Goal: Information Seeking & Learning: Learn about a topic

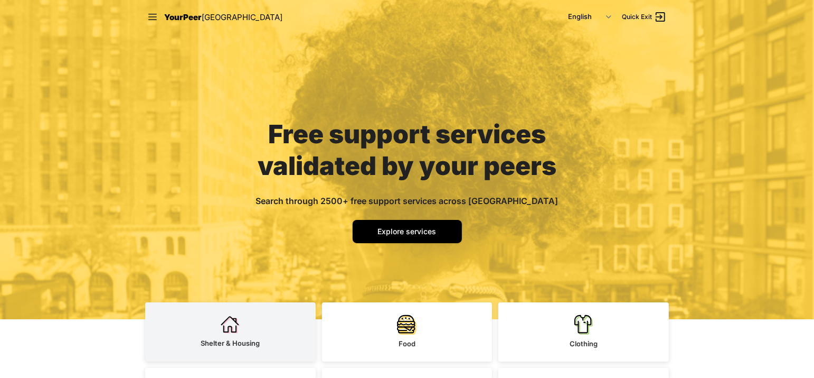
click at [219, 337] on link "Shelter & Housing" at bounding box center [230, 331] width 171 height 59
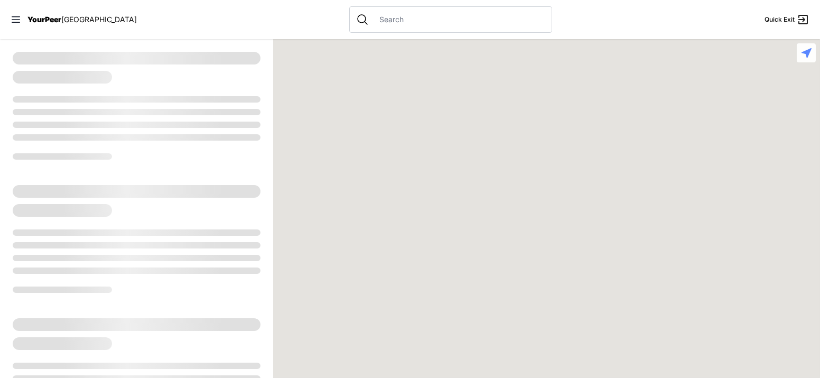
select select "recentlyUpdated"
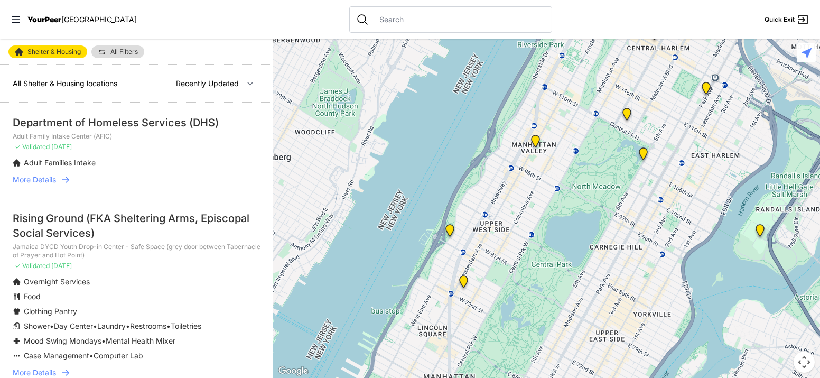
click at [463, 280] on img "Hamilton Senior Center" at bounding box center [463, 283] width 13 height 17
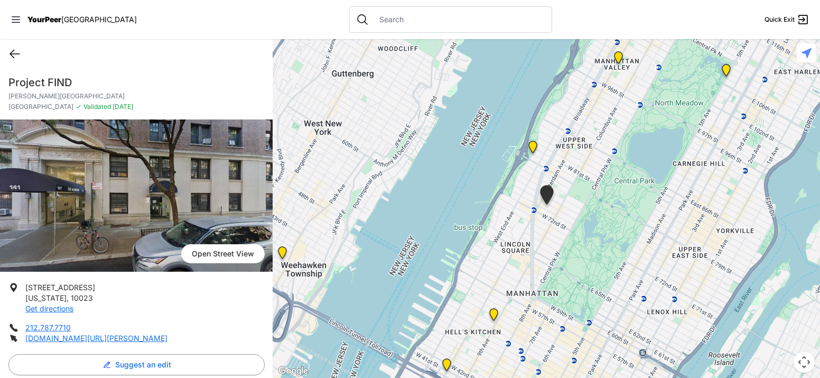
click at [13, 54] on icon at bounding box center [14, 54] width 13 height 13
select select "recentlyUpdated"
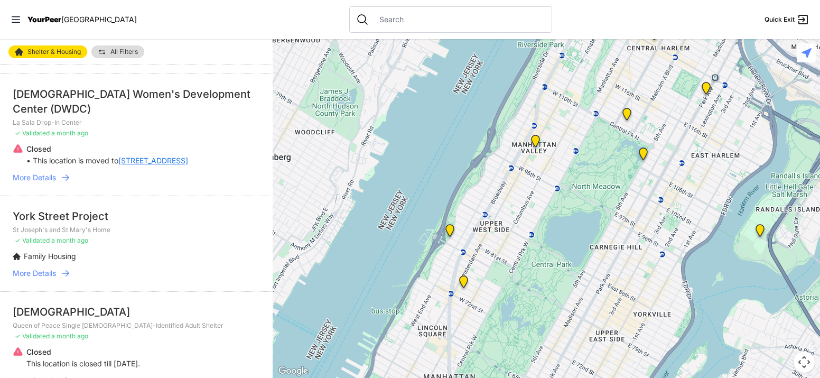
scroll to position [423, 0]
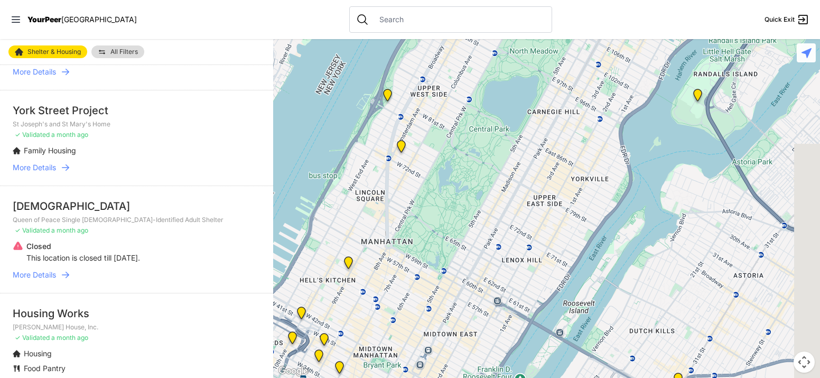
drag, startPoint x: 514, startPoint y: 294, endPoint x: 452, endPoint y: 161, distance: 147.0
click at [452, 161] on div at bounding box center [546, 208] width 547 height 339
click at [697, 93] on img "Keener Men's Shelter" at bounding box center [697, 97] width 13 height 17
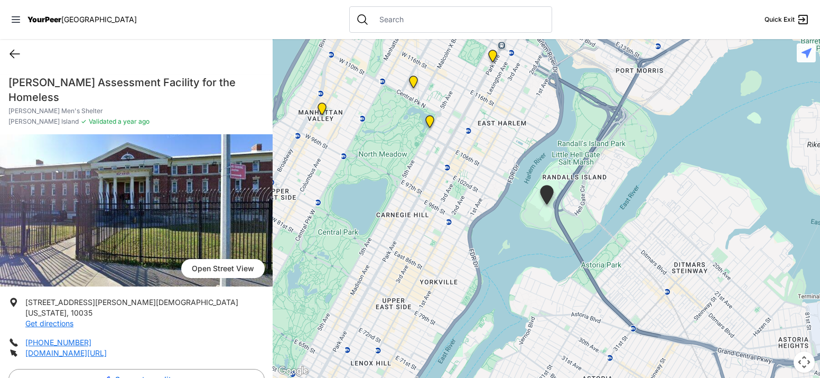
click at [11, 55] on icon at bounding box center [14, 54] width 13 height 13
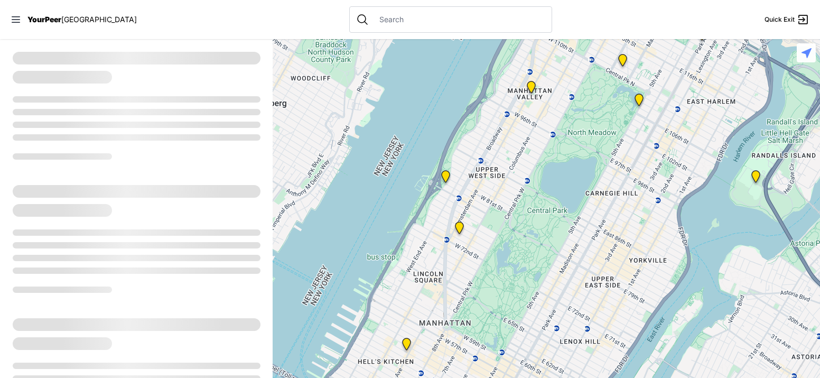
select select "recentlyUpdated"
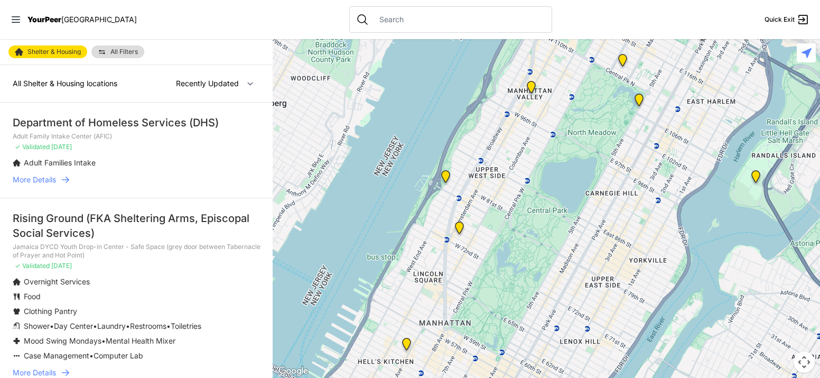
click at [638, 98] on img at bounding box center [638, 101] width 13 height 17
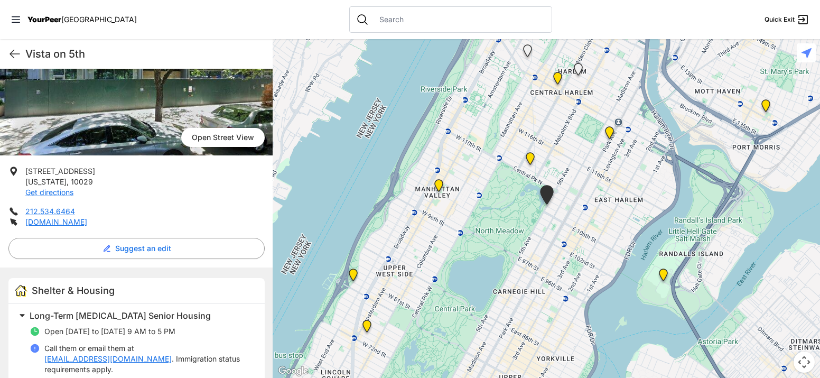
scroll to position [132, 0]
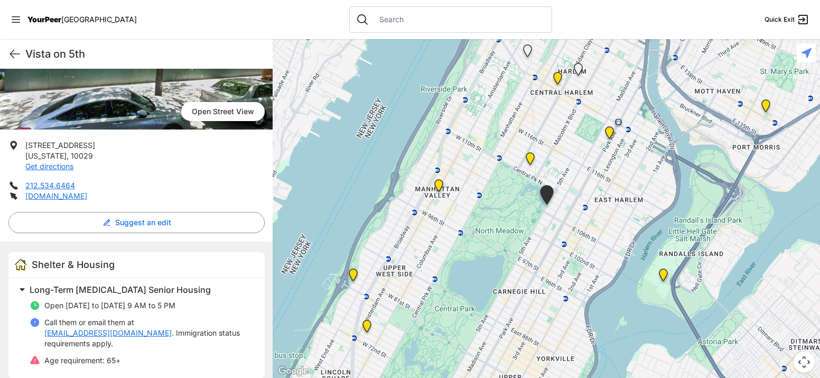
click at [662, 276] on img "Keener Men's Shelter" at bounding box center [663, 276] width 13 height 17
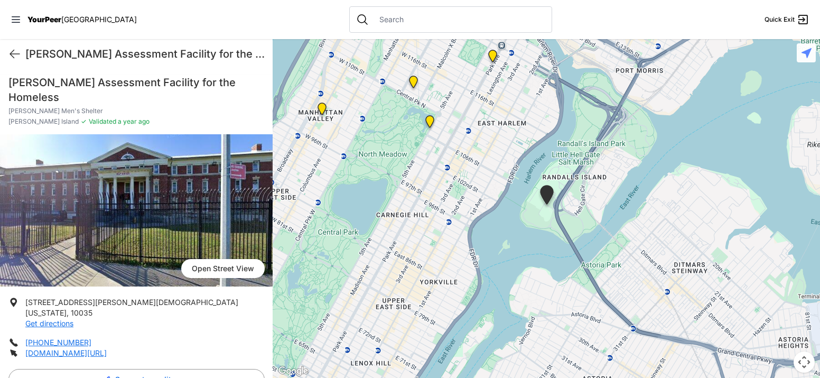
scroll to position [87, 0]
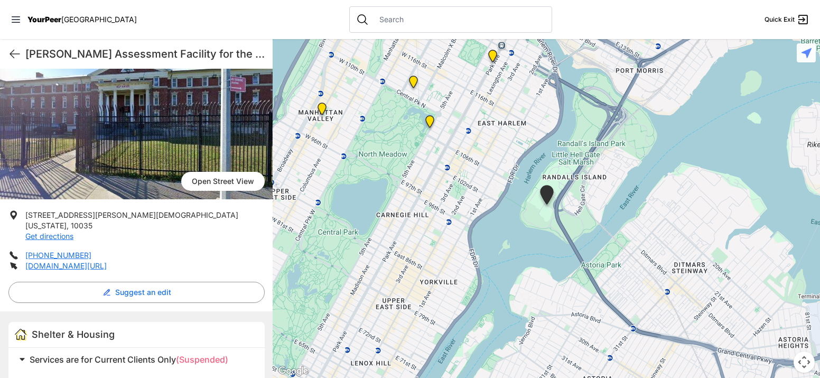
click at [23, 352] on span at bounding box center [154, 359] width 279 height 15
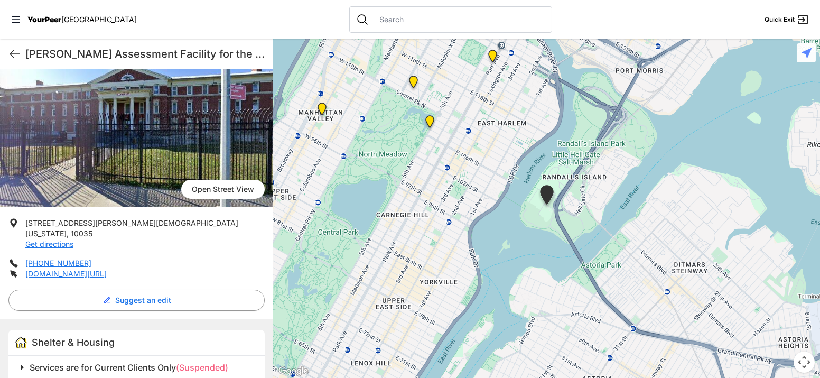
scroll to position [79, 0]
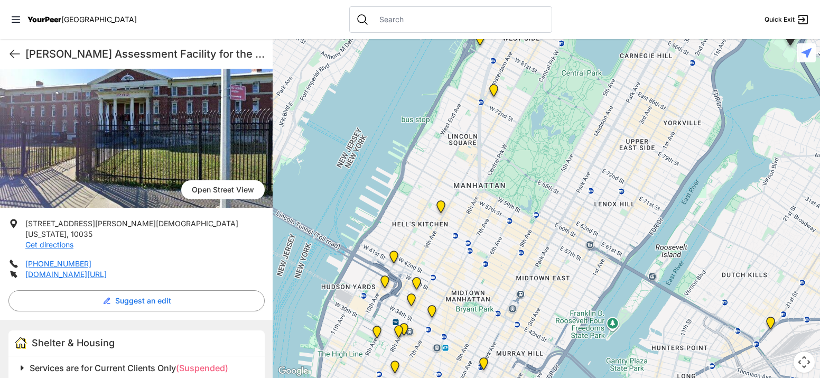
drag, startPoint x: 408, startPoint y: 288, endPoint x: 653, endPoint y: 129, distance: 292.0
click at [653, 129] on div at bounding box center [546, 208] width 547 height 339
click at [392, 255] on img "New York" at bounding box center [393, 258] width 13 height 17
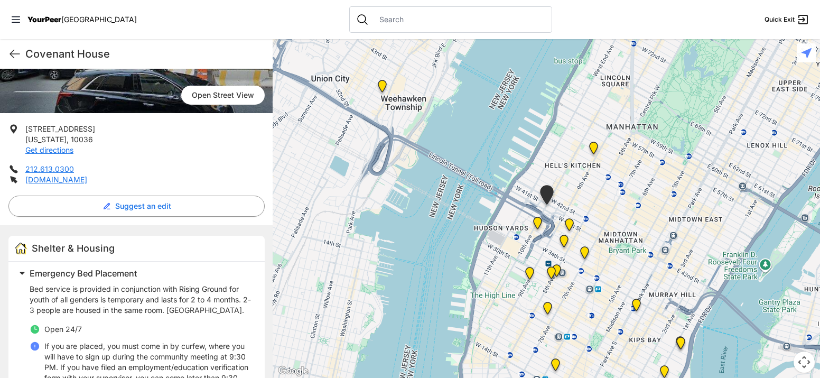
scroll to position [264, 0]
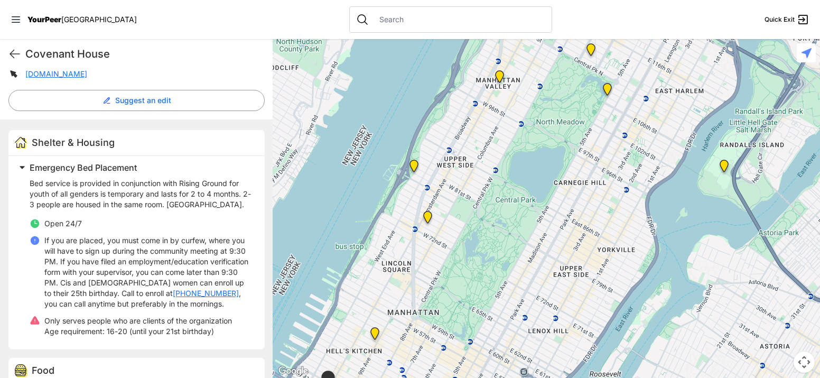
drag, startPoint x: 632, startPoint y: 212, endPoint x: 413, endPoint y: 399, distance: 288.9
click at [413, 377] on html "View map Close panel YourPeer [GEOGRAPHIC_DATA] Quick Exit Single Adult Familie…" at bounding box center [410, 189] width 820 height 378
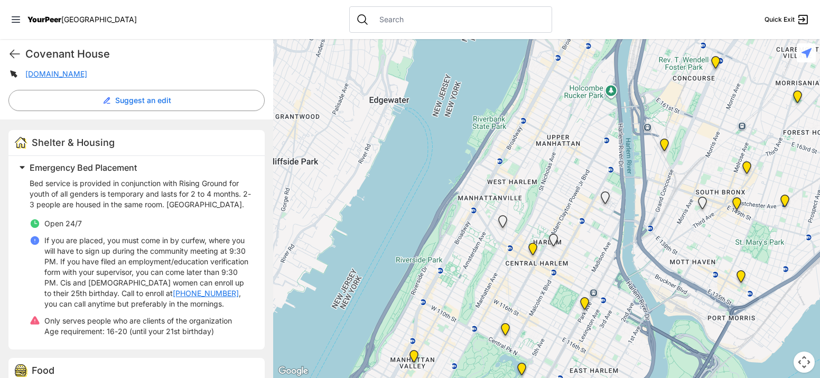
drag, startPoint x: 674, startPoint y: 79, endPoint x: 586, endPoint y: 367, distance: 300.7
click at [586, 367] on div at bounding box center [546, 208] width 547 height 339
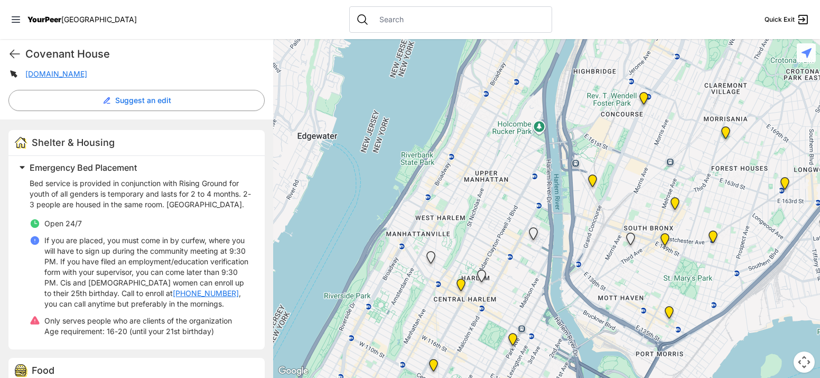
drag, startPoint x: 591, startPoint y: 292, endPoint x: 513, endPoint y: 329, distance: 85.5
click at [513, 329] on div at bounding box center [546, 208] width 547 height 339
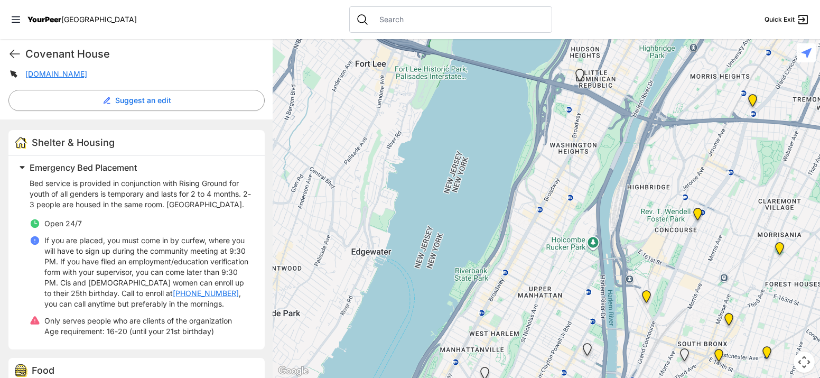
drag, startPoint x: 475, startPoint y: 191, endPoint x: 530, endPoint y: 311, distance: 131.7
click at [530, 311] on div at bounding box center [546, 208] width 547 height 339
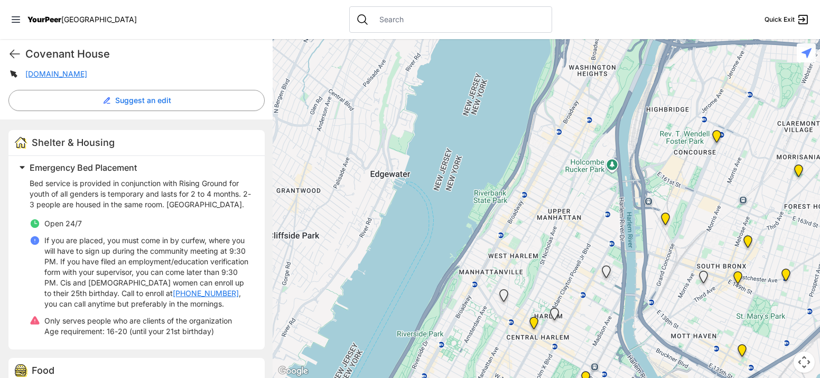
drag, startPoint x: 544, startPoint y: 318, endPoint x: 563, endPoint y: 235, distance: 85.5
click at [563, 235] on div at bounding box center [546, 208] width 547 height 339
click at [12, 53] on icon at bounding box center [15, 54] width 10 height 8
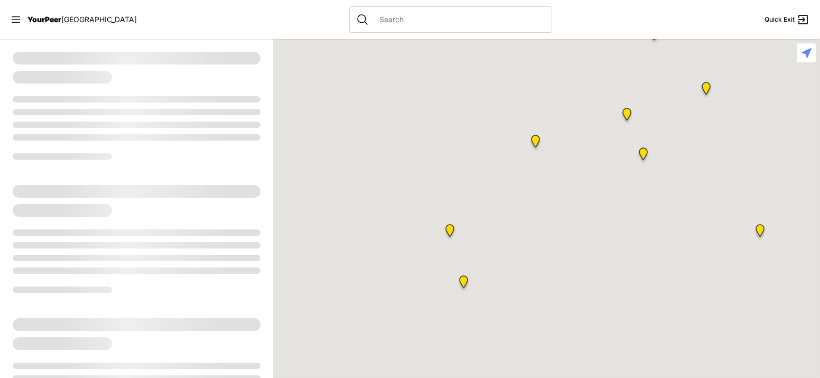
select select "recentlyUpdated"
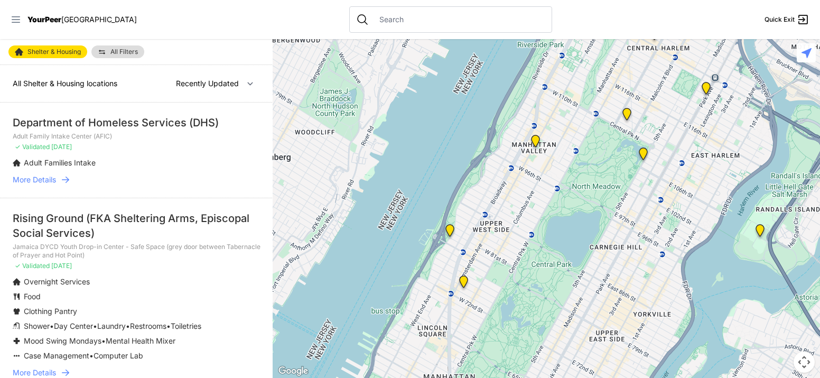
click at [18, 17] on icon at bounding box center [16, 19] width 11 height 11
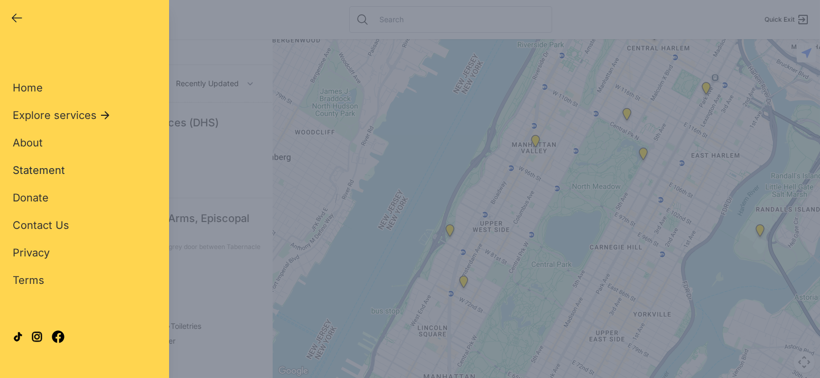
click at [40, 174] on span "Statement" at bounding box center [39, 170] width 52 height 13
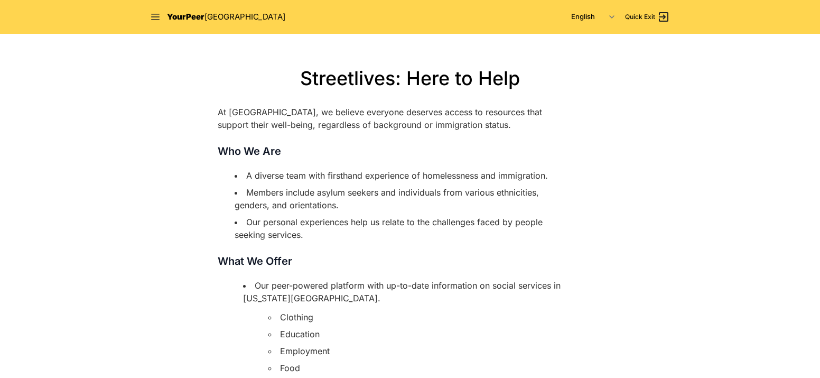
select select "recentlyUpdated"
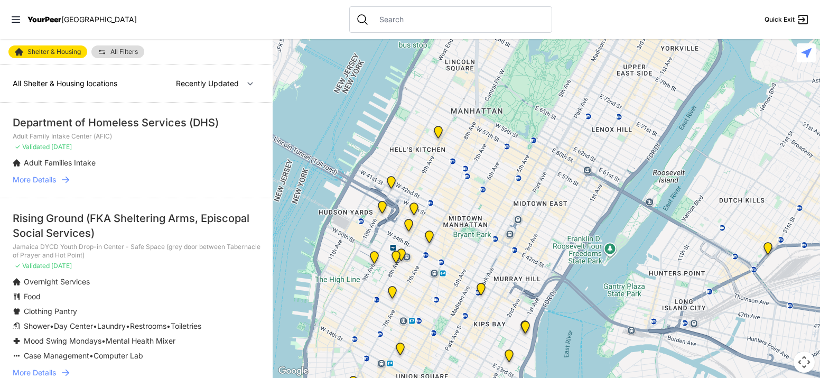
drag, startPoint x: 538, startPoint y: 263, endPoint x: 571, endPoint y: 51, distance: 214.3
click at [571, 51] on div at bounding box center [546, 208] width 547 height 339
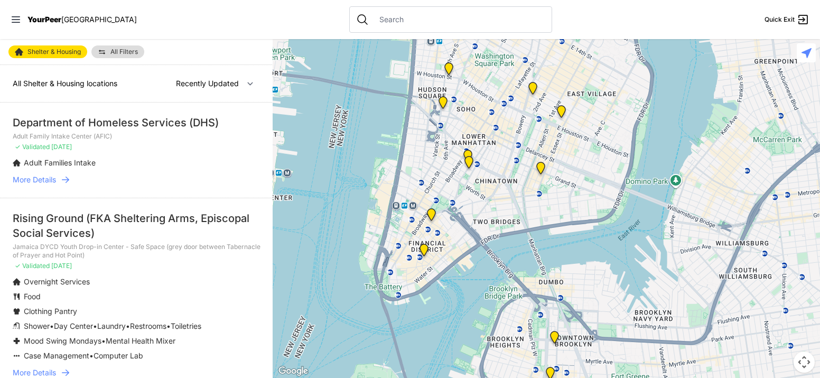
drag, startPoint x: 467, startPoint y: 317, endPoint x: 578, endPoint y: -44, distance: 377.4
click at [578, 0] on html "View map Close panel YourPeer [GEOGRAPHIC_DATA] Quick Exit Single Adult Familie…" at bounding box center [410, 189] width 820 height 378
click at [555, 336] on img "Headquarters" at bounding box center [554, 339] width 13 height 17
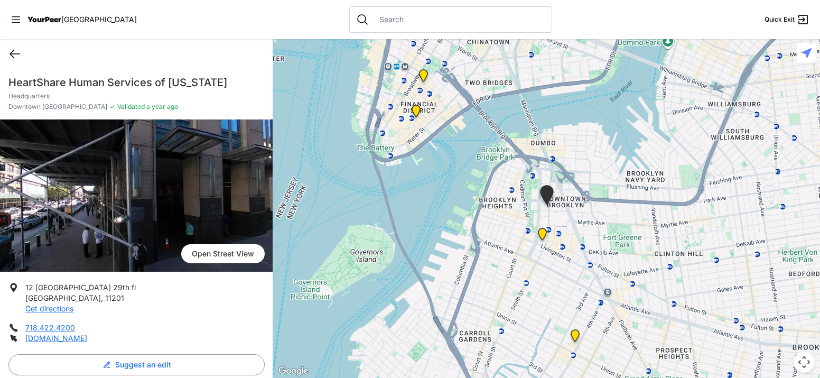
click at [17, 57] on icon at bounding box center [14, 54] width 13 height 13
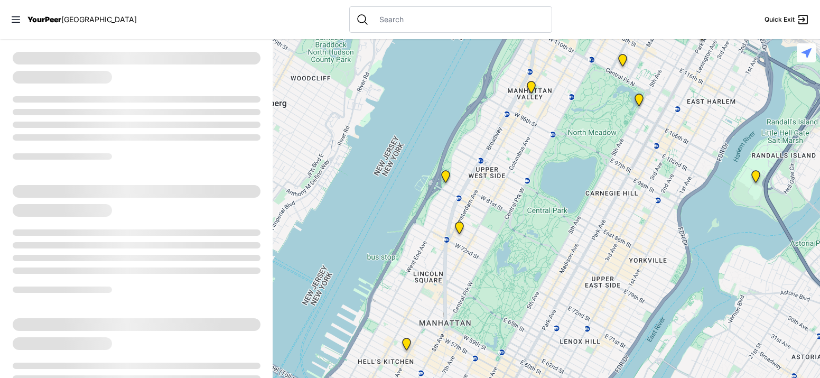
select select "recentlyUpdated"
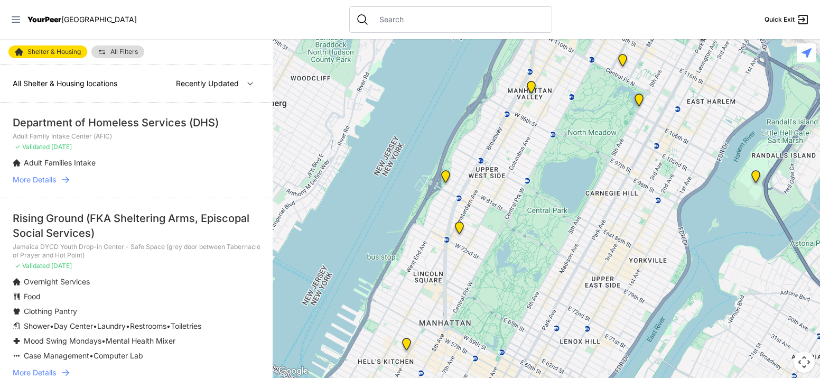
click at [20, 22] on icon at bounding box center [16, 19] width 11 height 11
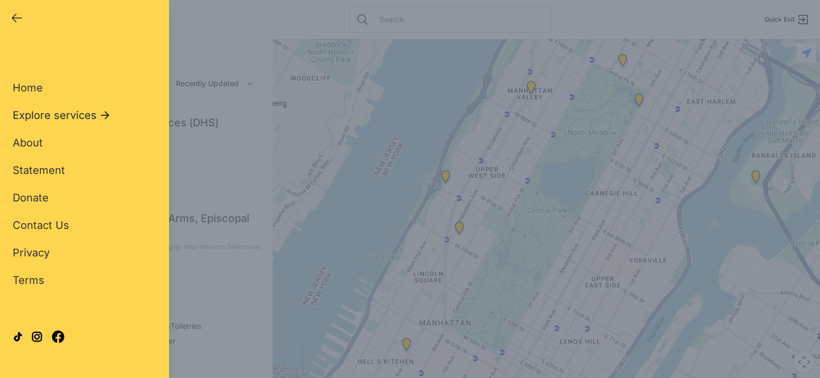
click at [50, 117] on span "Explore services" at bounding box center [55, 115] width 84 height 15
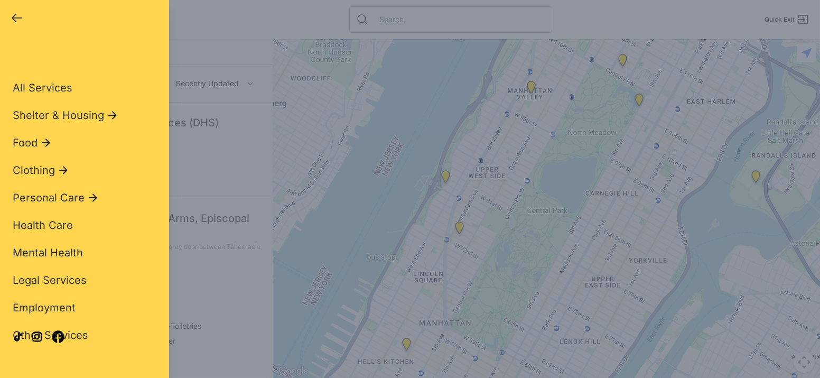
click at [53, 253] on span "Mental Health" at bounding box center [48, 252] width 70 height 13
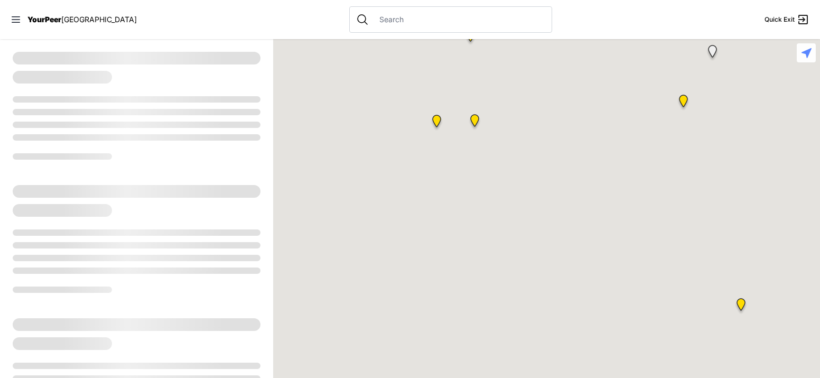
select select "recentlyUpdated"
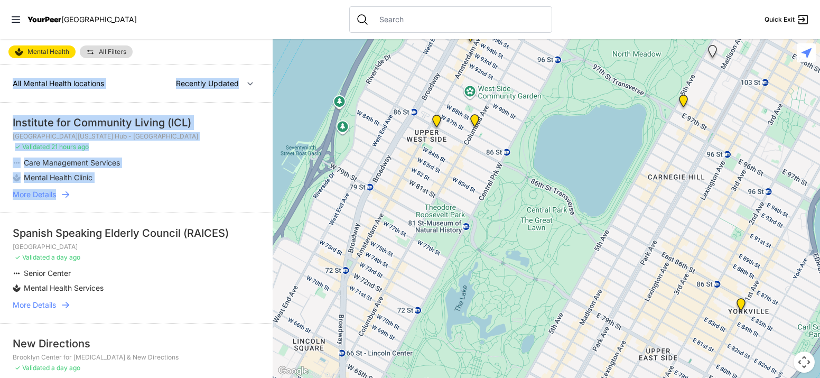
drag, startPoint x: 179, startPoint y: 209, endPoint x: 171, endPoint y: 87, distance: 122.8
click at [18, 18] on icon at bounding box center [16, 19] width 11 height 11
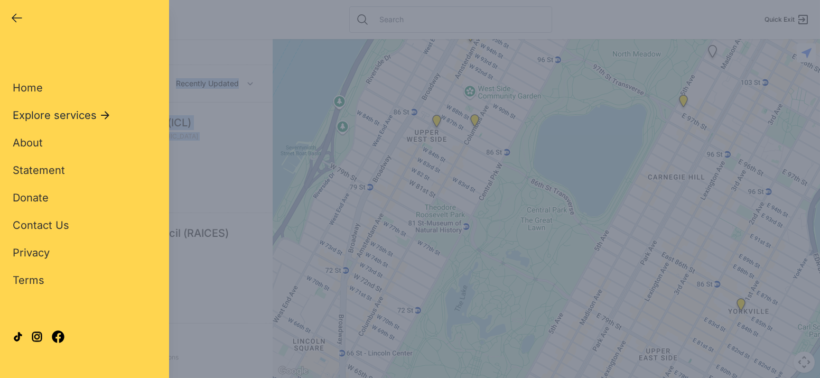
click at [60, 110] on span "Explore services" at bounding box center [55, 115] width 84 height 15
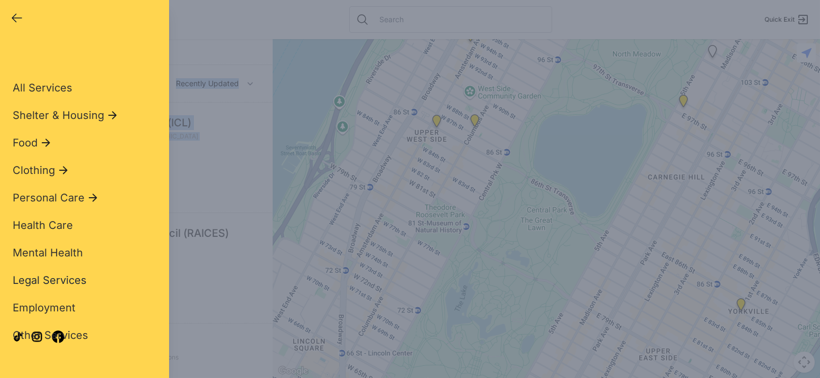
click at [47, 281] on span "Legal Services" at bounding box center [50, 280] width 74 height 13
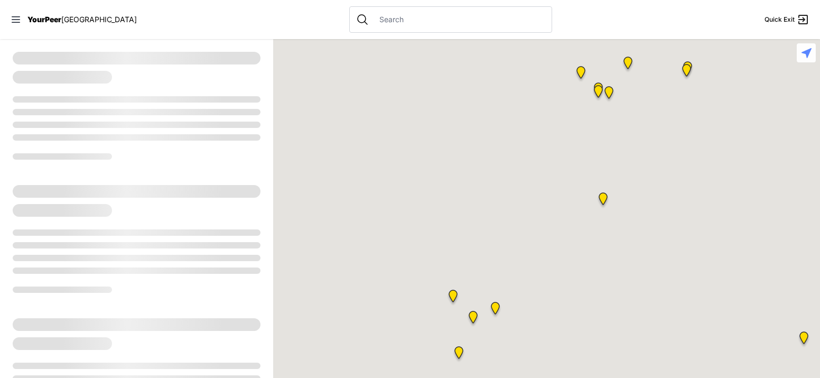
select select "recentlyUpdated"
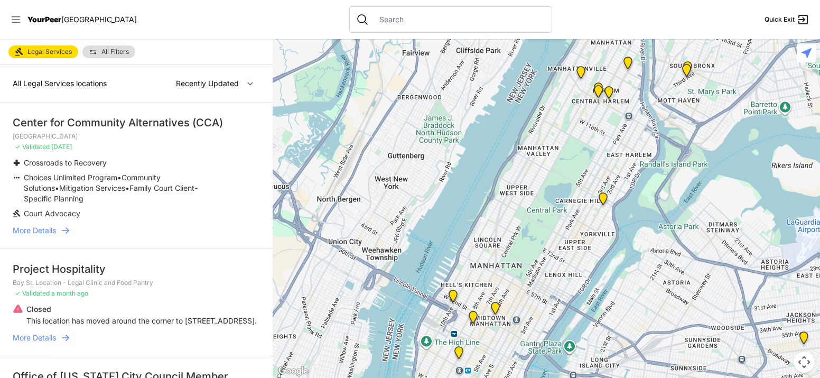
click at [13, 19] on icon at bounding box center [16, 19] width 8 height 6
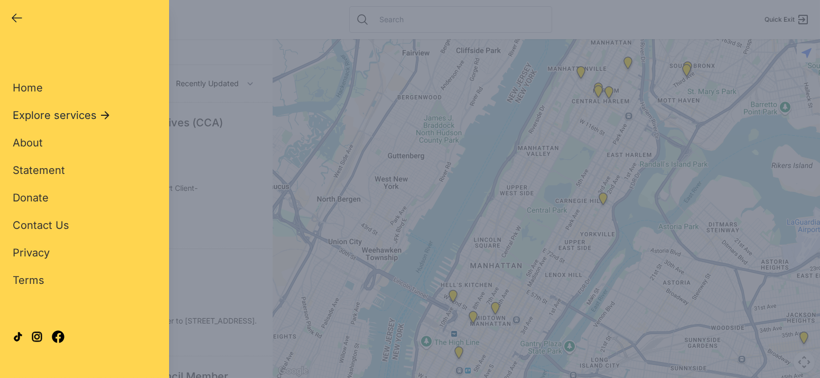
click at [55, 111] on span "Explore services" at bounding box center [55, 115] width 84 height 15
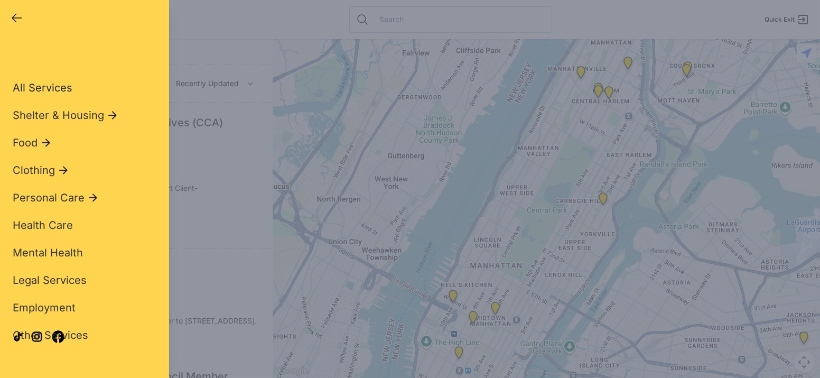
click at [57, 91] on span "All Services" at bounding box center [43, 87] width 60 height 13
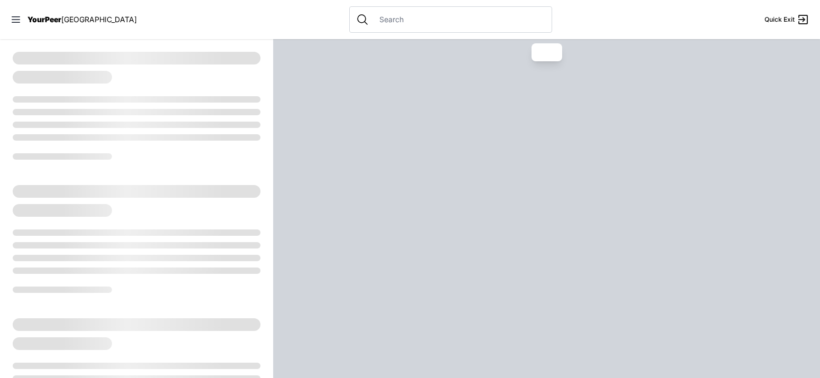
select select "recentlyUpdated"
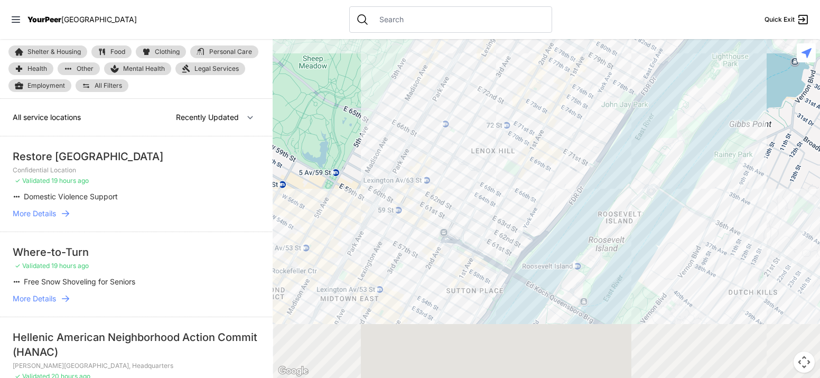
drag, startPoint x: 640, startPoint y: 295, endPoint x: 545, endPoint y: -64, distance: 371.0
click at [545, 0] on html "View map Close panel YourPeer [GEOGRAPHIC_DATA] Quick Exit Single Adult Familie…" at bounding box center [410, 189] width 820 height 378
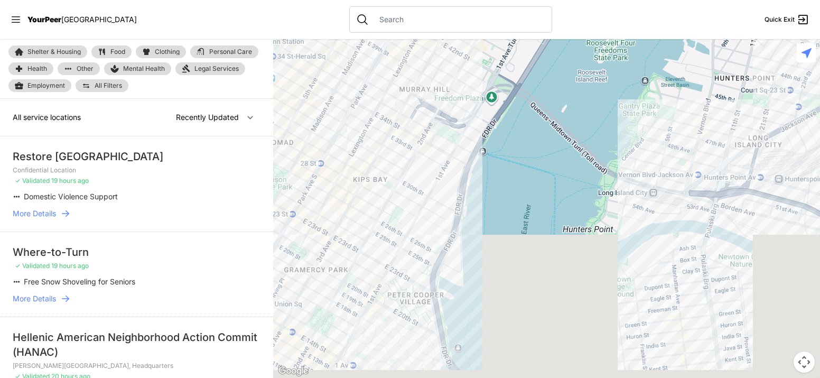
drag, startPoint x: 565, startPoint y: 327, endPoint x: 654, endPoint y: 10, distance: 329.9
click at [654, 11] on div "Close panel YourPeer [GEOGRAPHIC_DATA] Quick Exit Single Adult Families Soup Ki…" at bounding box center [410, 189] width 820 height 378
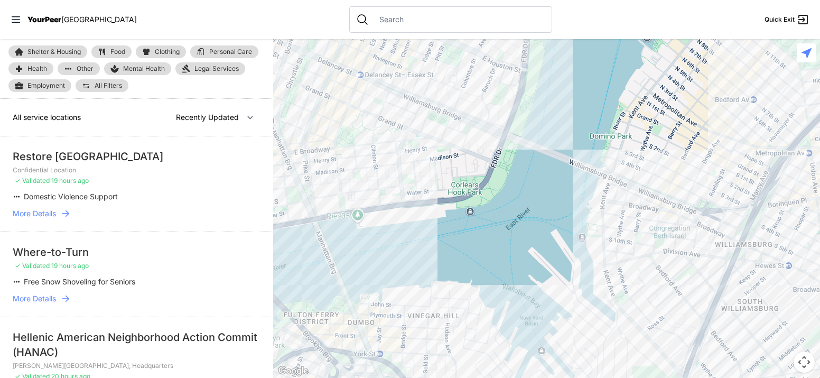
drag, startPoint x: 599, startPoint y: 346, endPoint x: 642, endPoint y: -43, distance: 391.1
click at [642, 0] on html "View map Close panel YourPeer [GEOGRAPHIC_DATA] Quick Exit Single Adult Familie…" at bounding box center [410, 189] width 820 height 378
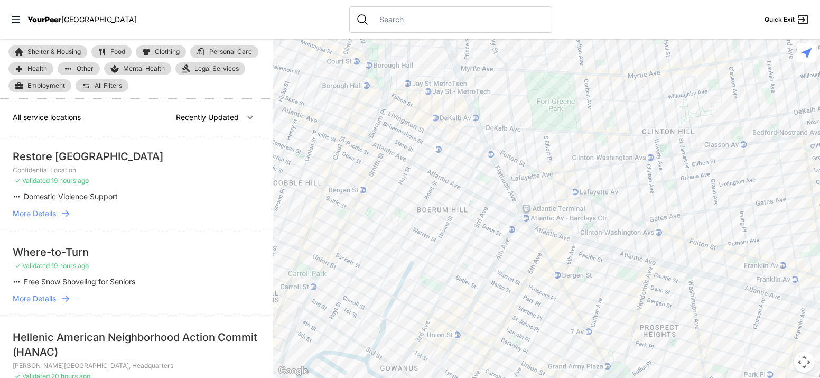
drag, startPoint x: 561, startPoint y: 329, endPoint x: 595, endPoint y: -64, distance: 393.9
click at [595, 0] on html "View map Close panel YourPeer [GEOGRAPHIC_DATA] Quick Exit Single Adult Familie…" at bounding box center [410, 189] width 820 height 378
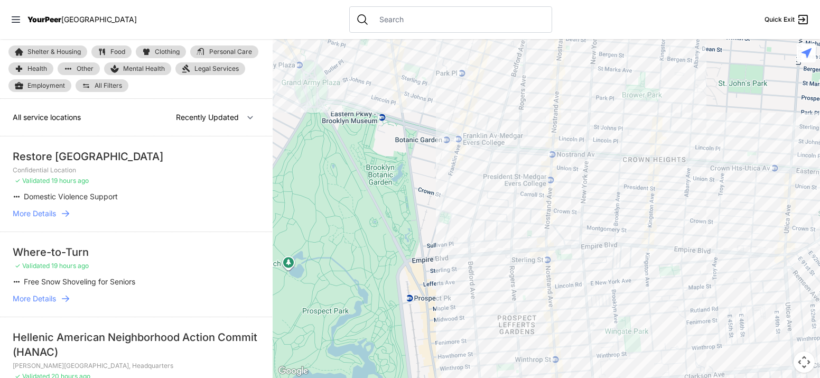
drag, startPoint x: 657, startPoint y: 370, endPoint x: 349, endPoint y: 67, distance: 432.1
click at [349, 67] on div at bounding box center [546, 208] width 547 height 339
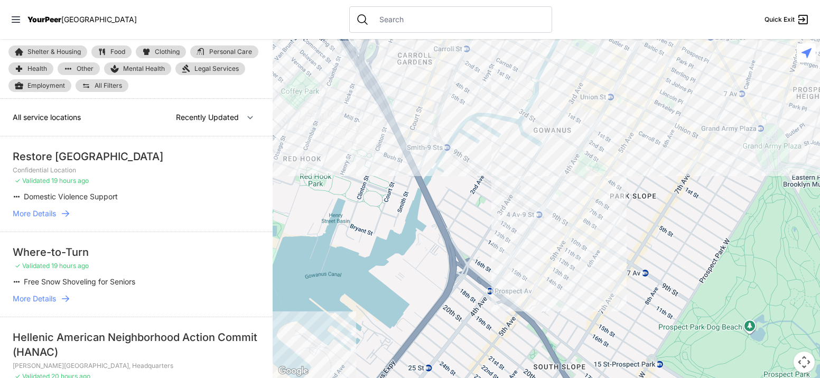
drag, startPoint x: 462, startPoint y: 304, endPoint x: 923, endPoint y: 366, distance: 465.2
click at [814, 366] on html "View map Close panel YourPeer [GEOGRAPHIC_DATA] Quick Exit Single Adult Familie…" at bounding box center [410, 189] width 820 height 378
click at [521, 247] on div at bounding box center [546, 208] width 547 height 339
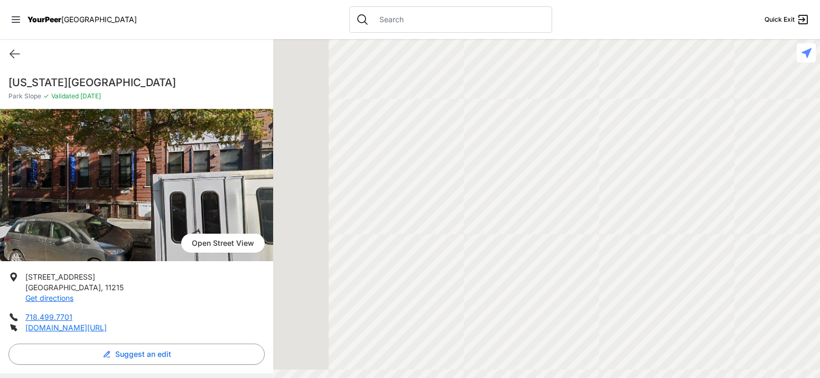
click at [520, 249] on div at bounding box center [546, 208] width 547 height 339
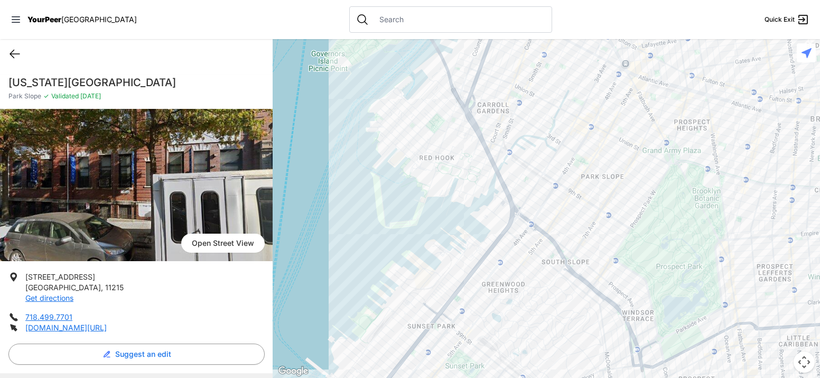
click at [10, 52] on icon at bounding box center [14, 54] width 13 height 13
select select "recentlyUpdated"
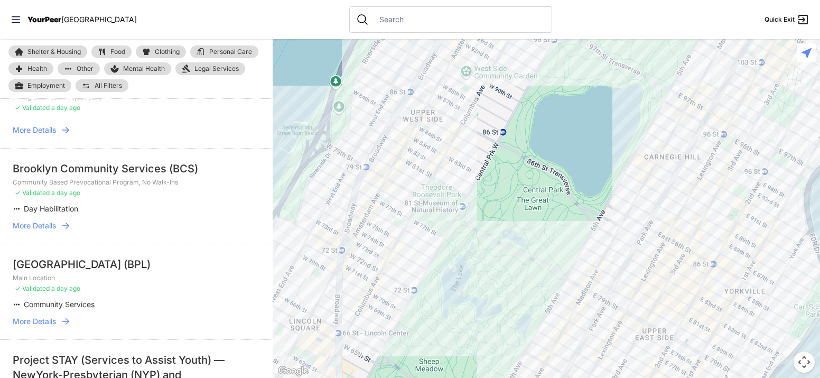
scroll to position [1320, 0]
